Goal: Task Accomplishment & Management: Manage account settings

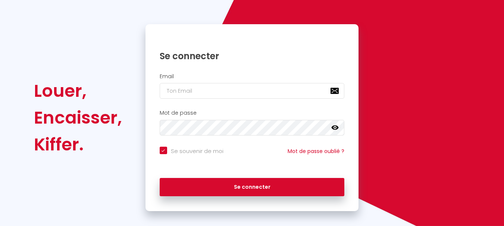
scroll to position [63, 0]
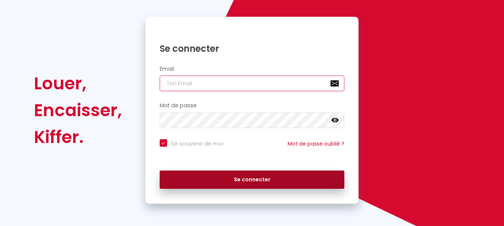
type input "[EMAIL_ADDRESS][DOMAIN_NAME]"
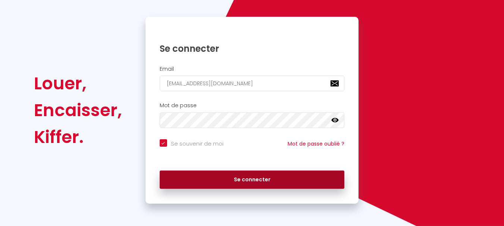
click at [232, 175] on button "Se connecter" at bounding box center [252, 180] width 185 height 19
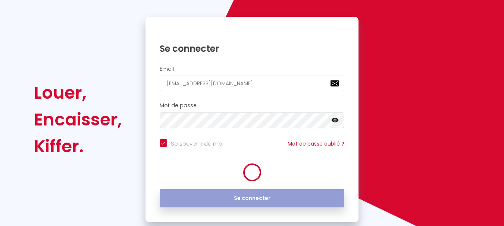
checkbox input "true"
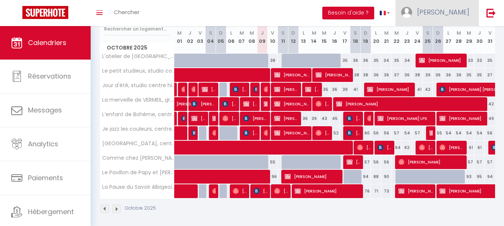
scroll to position [106, 0]
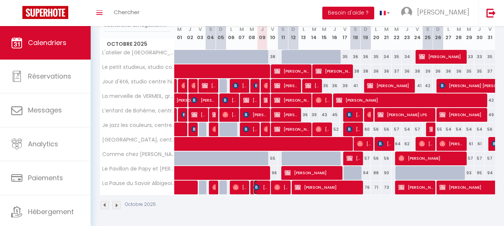
click at [263, 186] on span "[PERSON_NAME]" at bounding box center [261, 188] width 14 height 14
select select "OK"
select select "KO"
select select "0"
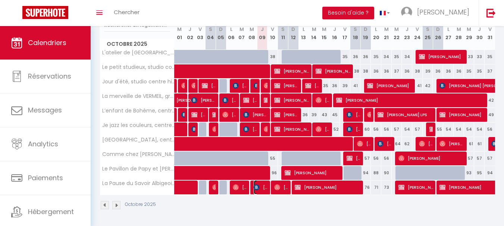
select select "1"
select select
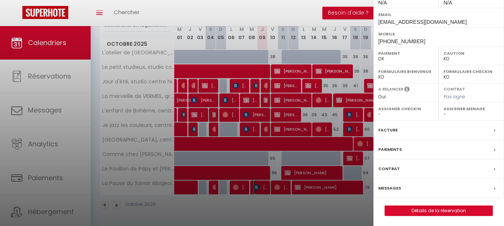
scroll to position [141, 0]
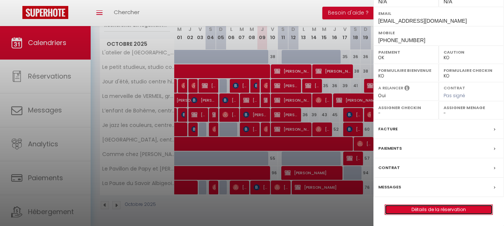
click at [426, 209] on link "Détails de la réservation" at bounding box center [438, 210] width 107 height 10
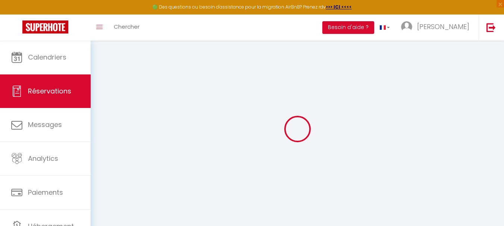
type input "[PERSON_NAME]"
type input "[EMAIL_ADDRESS][DOMAIN_NAME]"
type input "[PHONE_NUMBER]"
type input "."
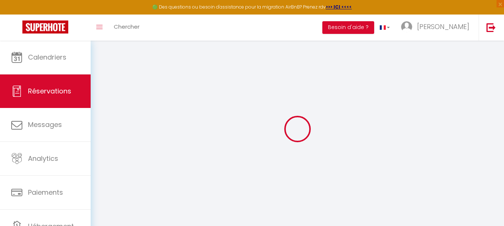
select select "FR"
type input "63.19"
type input "5.41"
select select "63809"
select select "1"
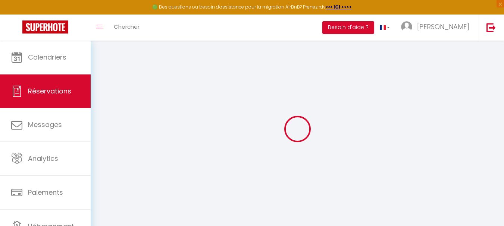
select select
type input "8"
select select "12"
select select
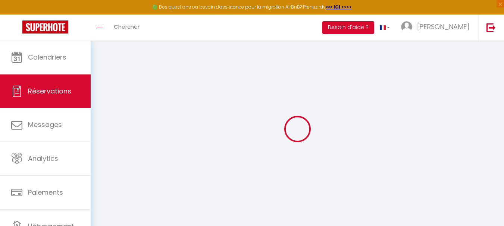
type input "296.69"
checkbox input "false"
type input "0"
select select "2"
type input "0"
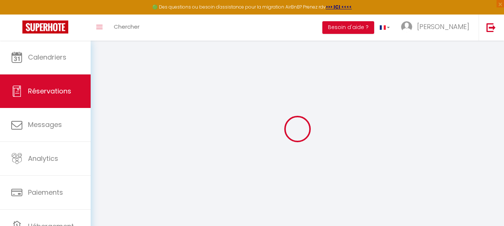
type input "0"
select select
select select "14"
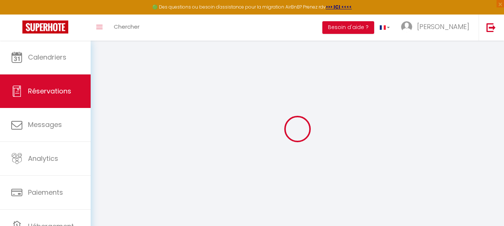
checkbox input "false"
select select
checkbox input "false"
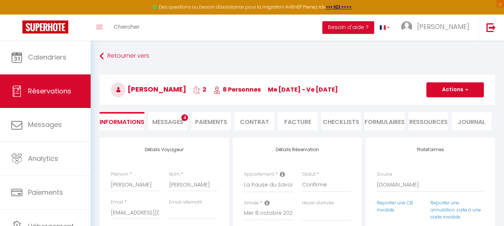
select select
checkbox input "false"
type textarea "** THIS RESERVATION HAS BEEN PRE-PAID ** BOOKING NOTE : Payment charge is EUR 5…"
type input "75"
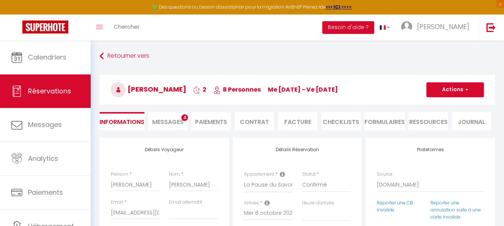
type input "14.83"
select select
checkbox input "false"
select select
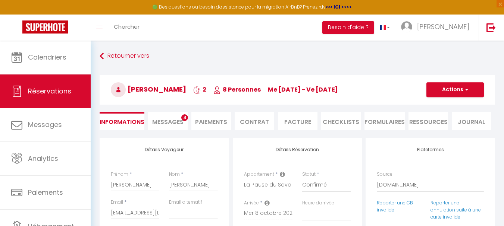
select select
click at [297, 122] on li "Facture" at bounding box center [298, 121] width 40 height 18
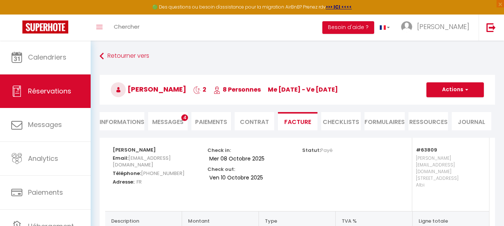
click at [126, 121] on li "Informations" at bounding box center [122, 121] width 45 height 18
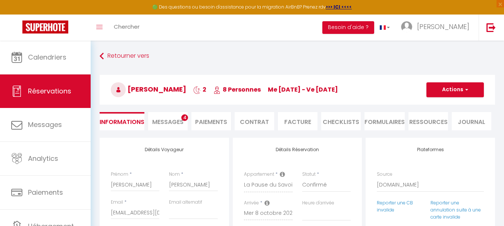
select select
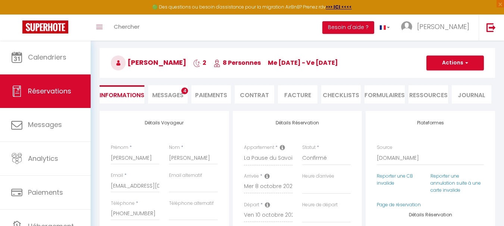
scroll to position [37, 0]
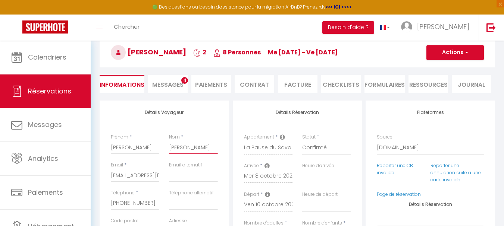
click at [185, 150] on input "[PERSON_NAME]" at bounding box center [193, 147] width 48 height 13
drag, startPoint x: 197, startPoint y: 148, endPoint x: 164, endPoint y: 146, distance: 33.6
click at [164, 146] on div "Prénom * [PERSON_NAME]" at bounding box center [164, 148] width 117 height 28
paste input "C Création"
type input "C Création"
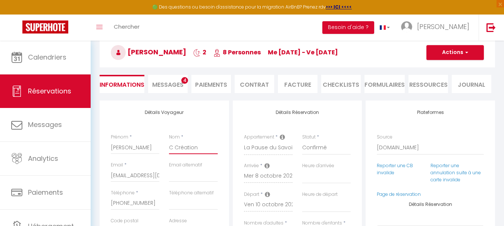
select select
checkbox input "false"
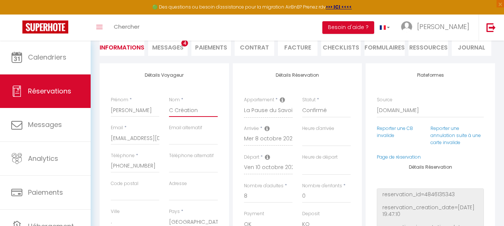
scroll to position [112, 0]
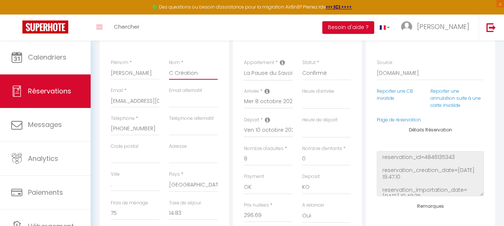
type input "C Création"
drag, startPoint x: 131, startPoint y: 156, endPoint x: 140, endPoint y: 153, distance: 9.3
click at [131, 156] on input "Code postal" at bounding box center [135, 156] width 48 height 13
paste input "87350"
type input "87350"
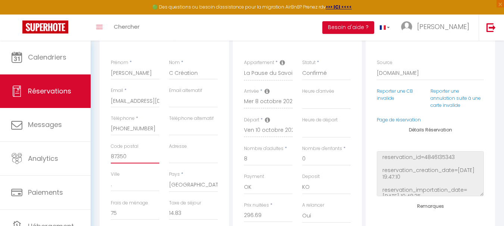
select select
checkbox input "false"
type input "87350"
click at [186, 157] on input "Adresse" at bounding box center [193, 156] width 48 height 13
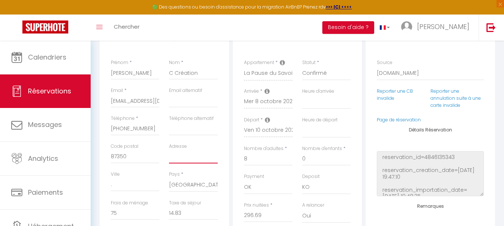
paste input "[STREET_ADDRESS]"
type input "[STREET_ADDRESS]"
select select
checkbox input "false"
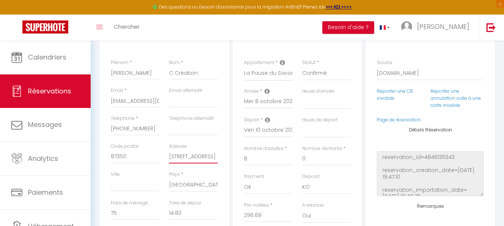
type input "[STREET_ADDRESS]"
click at [139, 187] on input "." at bounding box center [135, 184] width 48 height 13
paste input "Panazol"
type input ".Panazol"
select select
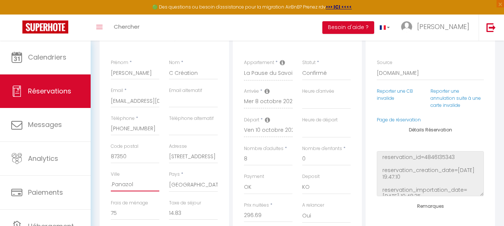
select select
checkbox input "false"
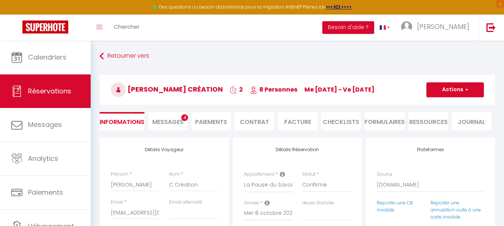
type input ".Panazol"
click at [451, 93] on button "Actions" at bounding box center [454, 89] width 57 height 15
click at [443, 106] on link "Enregistrer" at bounding box center [447, 106] width 59 height 10
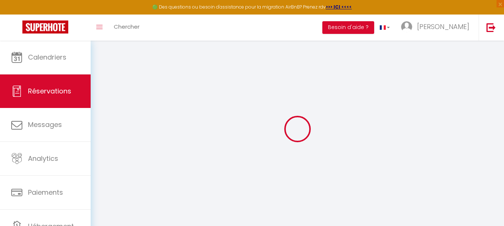
select select "not_cancelled"
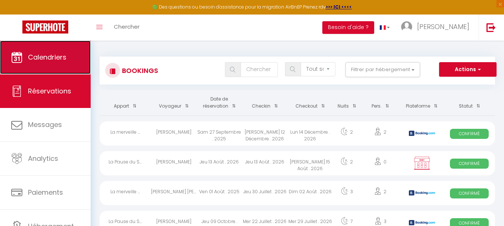
click at [55, 56] on span "Calendriers" at bounding box center [47, 57] width 38 height 9
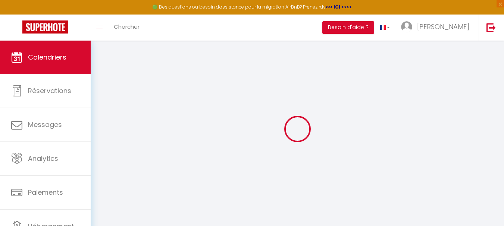
select select
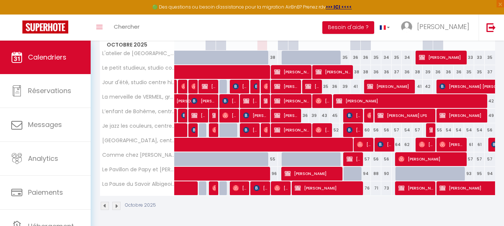
scroll to position [120, 0]
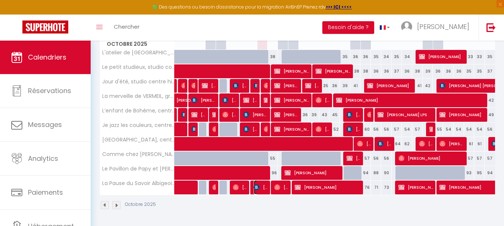
click at [260, 190] on span "[PERSON_NAME] Création" at bounding box center [261, 188] width 14 height 14
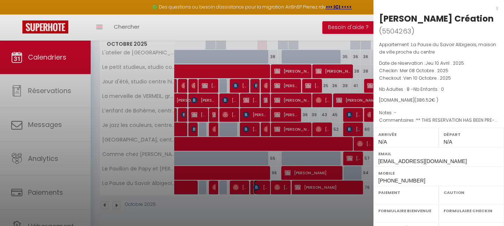
select select "OK"
select select "KO"
select select "0"
select select "1"
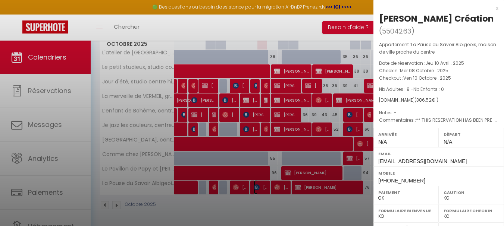
select select
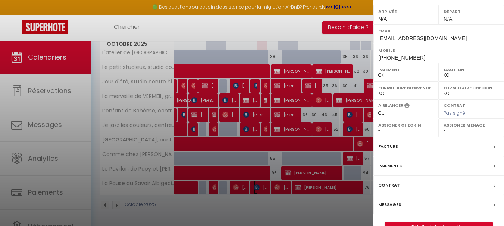
scroll to position [141, 0]
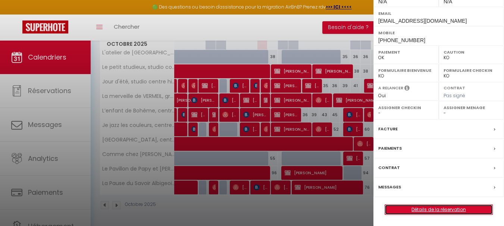
drag, startPoint x: 427, startPoint y: 210, endPoint x: 443, endPoint y: 200, distance: 18.4
click at [427, 210] on link "Détails de la réservation" at bounding box center [438, 210] width 107 height 10
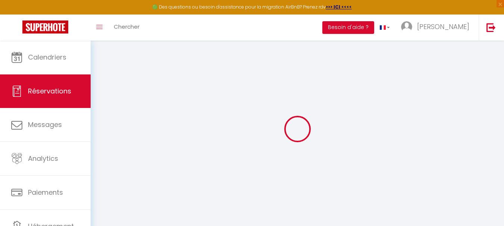
type input "[PERSON_NAME]"
type input "C Création"
type input "[EMAIL_ADDRESS][DOMAIN_NAME]"
type input "[PHONE_NUMBER]"
type input "87350"
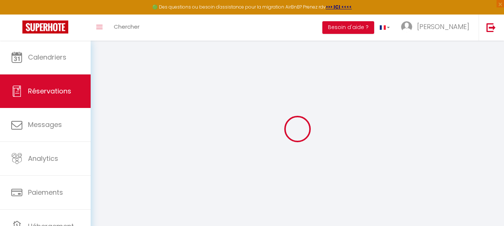
type input "[STREET_ADDRESS]"
type input ".Panazol"
select select "FR"
type input "63.19"
type input "5.41"
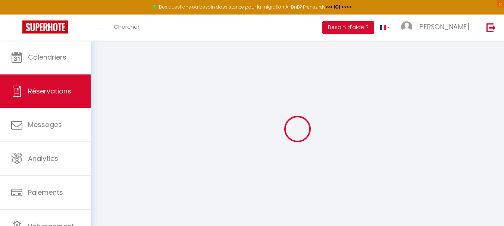
select select "63809"
select select "1"
select select
type input "8"
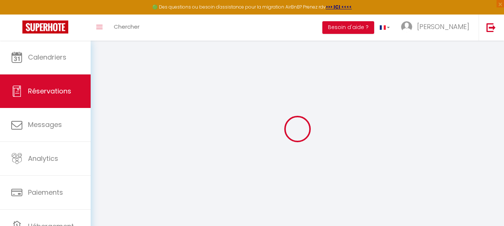
select select "12"
select select
type input "296.69"
checkbox input "false"
type input "0"
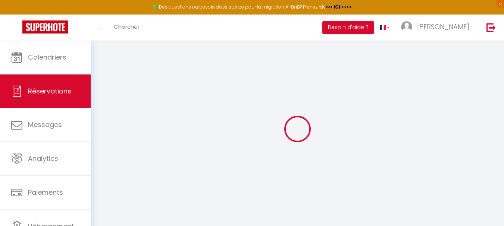
select select "2"
type input "0"
select select
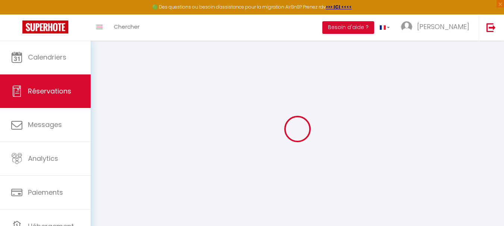
select select
select select "14"
checkbox input "false"
select select
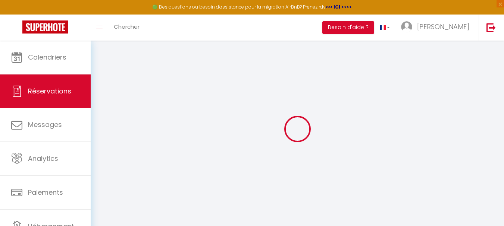
checkbox input "false"
select select
checkbox input "false"
type textarea "** THIS RESERVATION HAS BEEN PRE-PAID ** BOOKING NOTE : Payment charge is EUR 5…"
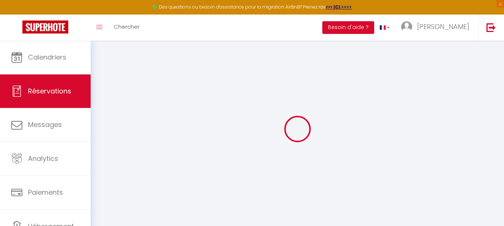
type input "75"
type input "14.83"
select select
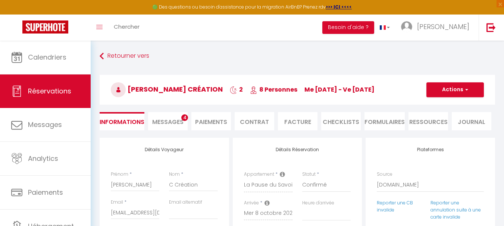
checkbox input "false"
select select
click at [458, 93] on button "Actions" at bounding box center [454, 89] width 57 height 15
click at [301, 121] on li "Facture" at bounding box center [298, 121] width 40 height 18
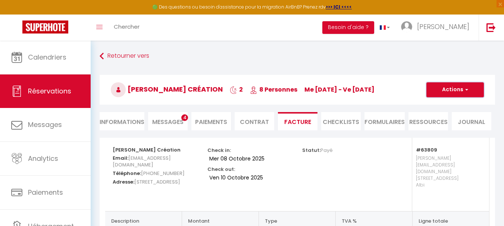
click at [444, 94] on button "Actions" at bounding box center [454, 89] width 57 height 15
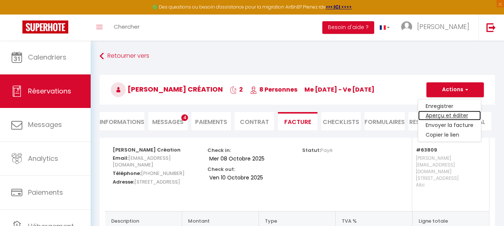
click at [444, 116] on link "Aperçu et éditer" at bounding box center [449, 116] width 63 height 10
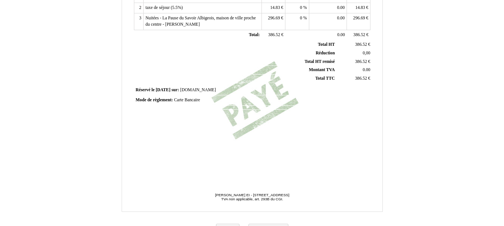
scroll to position [224, 0]
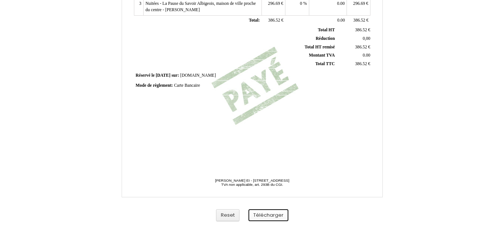
click at [269, 216] on button "Télécharger" at bounding box center [268, 216] width 40 height 12
